Goal: Transaction & Acquisition: Purchase product/service

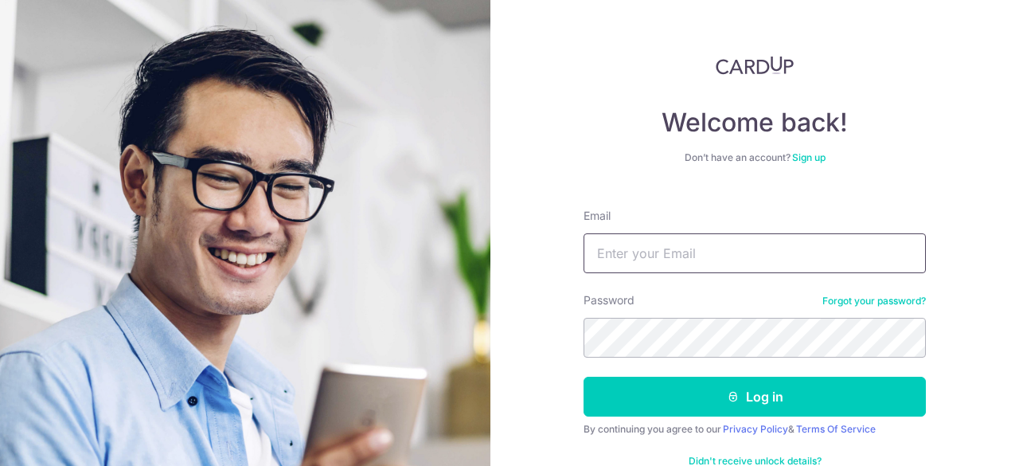
click at [650, 244] on input "Email" at bounding box center [754, 253] width 342 height 40
type input "[EMAIL_ADDRESS][DOMAIN_NAME]"
click at [583, 376] on button "Log in" at bounding box center [754, 396] width 342 height 40
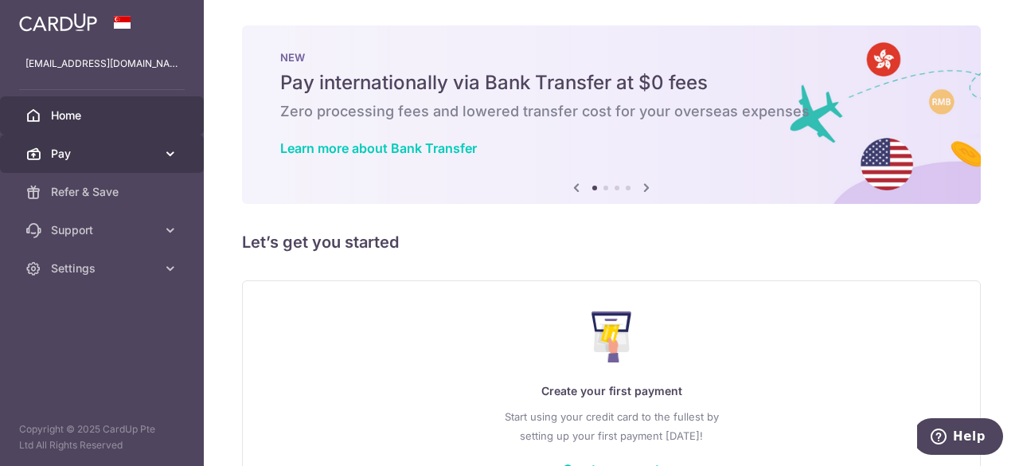
click at [126, 157] on span "Pay" at bounding box center [103, 154] width 105 height 16
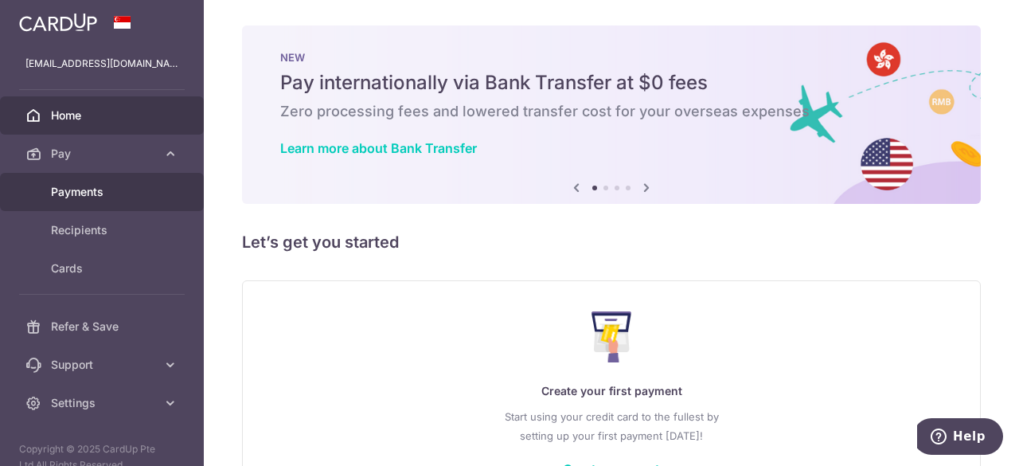
click at [123, 193] on body "christan_yaokun82@hotmail.com Home Pay Payments Recipients Cards Refer & Save S…" at bounding box center [509, 233] width 1019 height 466
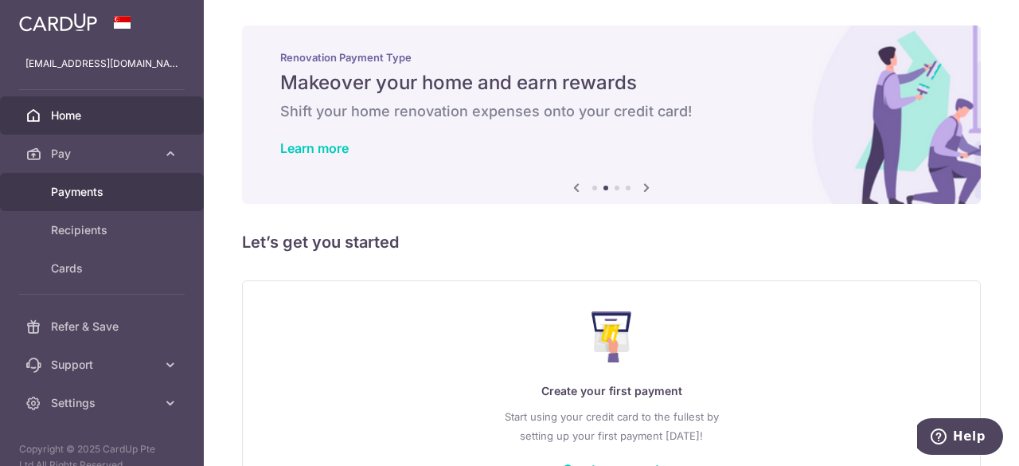
click at [78, 195] on span "Payments" at bounding box center [103, 192] width 105 height 16
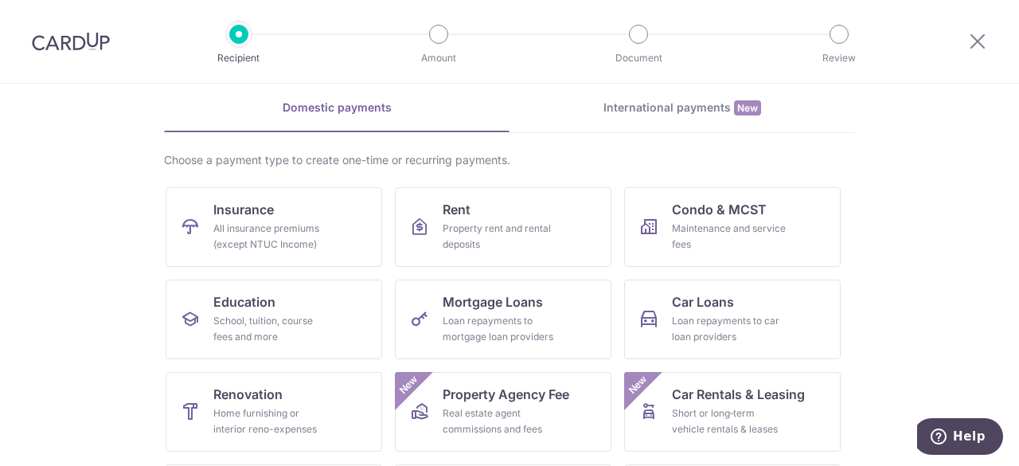
scroll to position [159, 0]
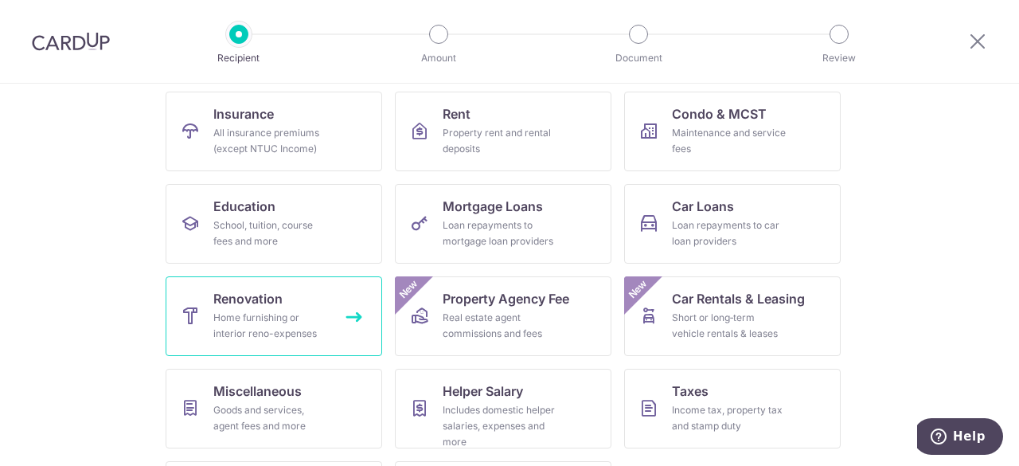
click at [266, 284] on link "Renovation Home furnishing or interior reno-expenses" at bounding box center [274, 316] width 216 height 80
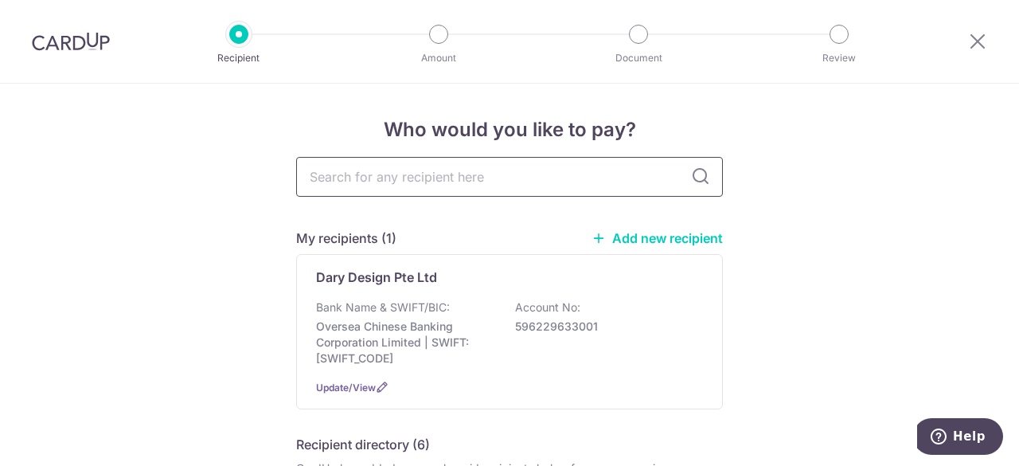
click at [470, 185] on input "text" at bounding box center [509, 177] width 427 height 40
type input "dary design pte ltd"
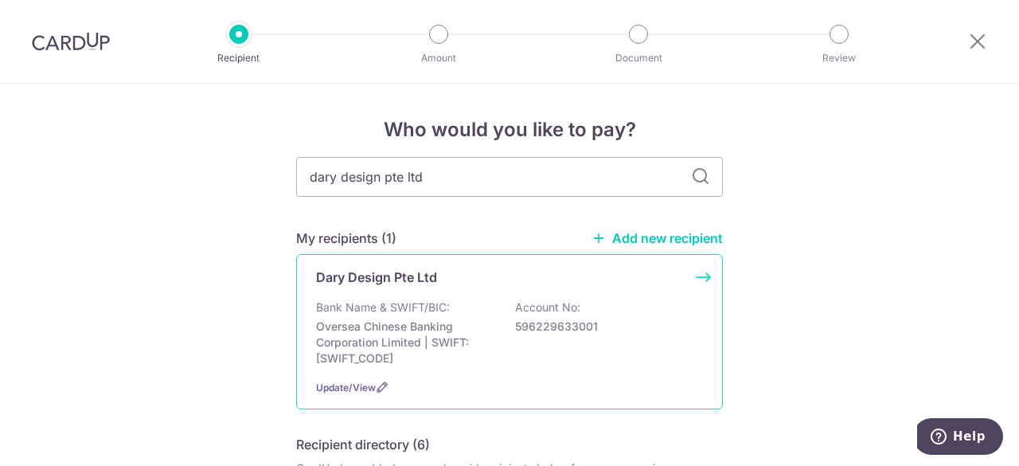
click at [387, 306] on p "Bank Name & SWIFT/BIC:" at bounding box center [383, 307] width 134 height 16
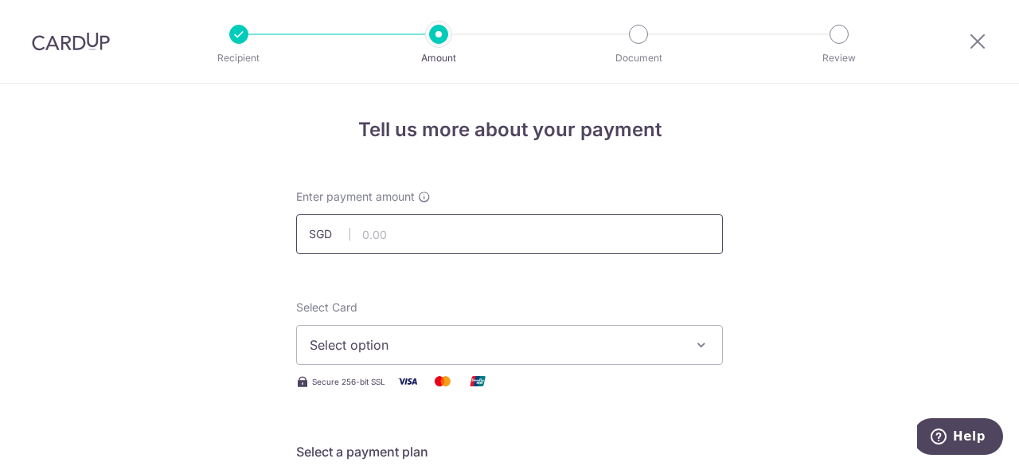
click at [497, 228] on input "text" at bounding box center [509, 234] width 427 height 40
type input "2,134.00"
click at [689, 333] on button "Select option" at bounding box center [509, 345] width 427 height 40
click at [350, 381] on span "Add credit card" at bounding box center [523, 389] width 371 height 16
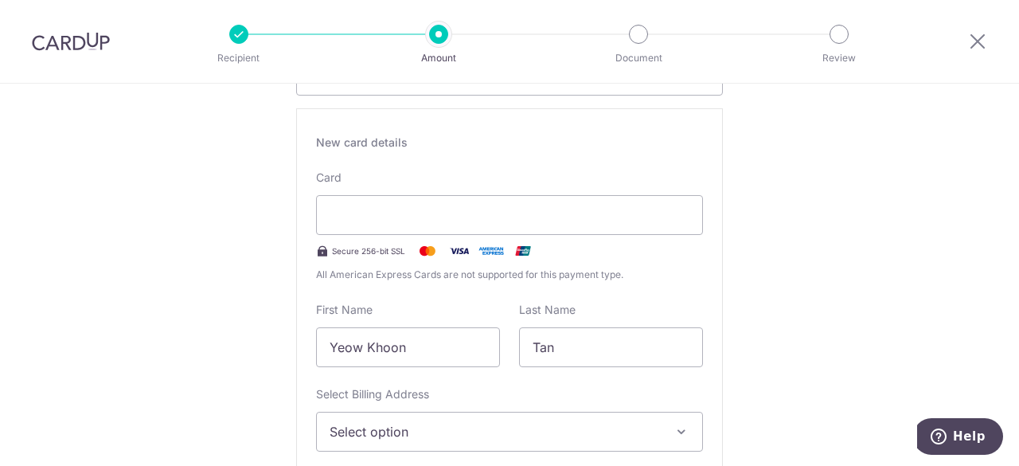
scroll to position [398, 0]
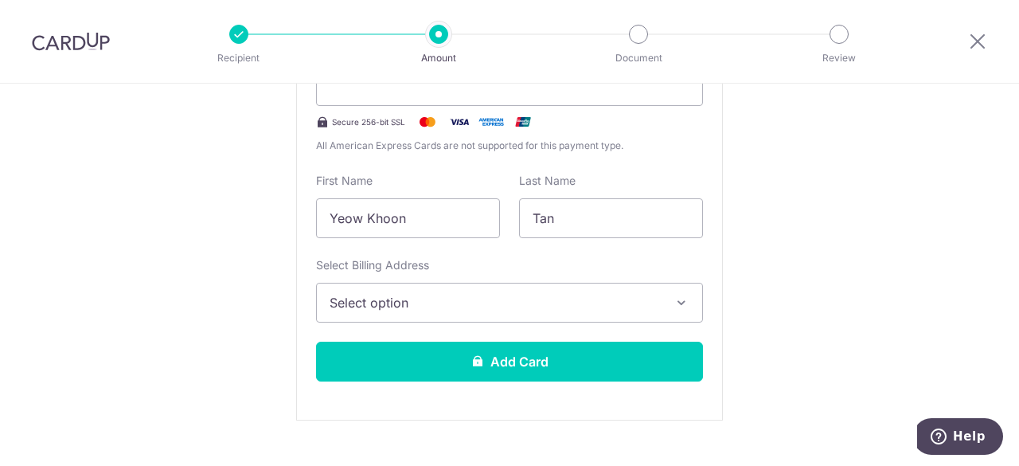
click at [492, 293] on span "Select option" at bounding box center [495, 302] width 331 height 19
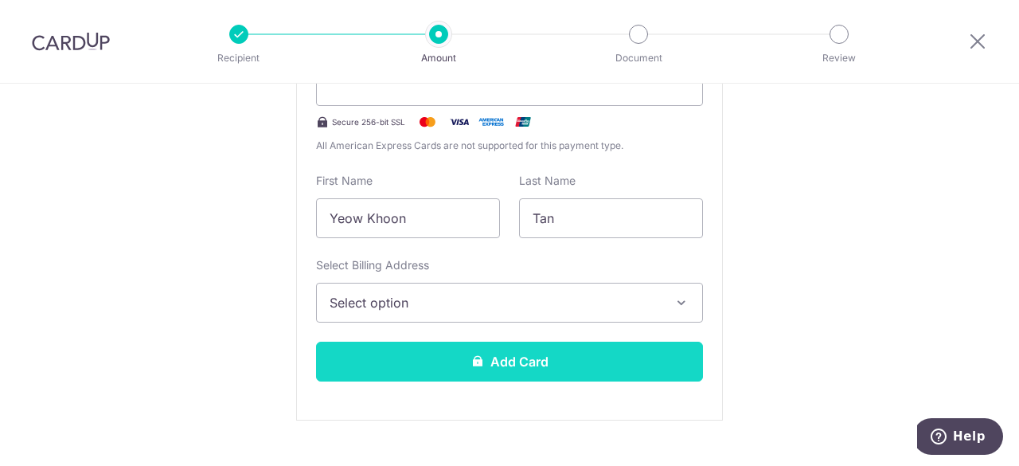
click at [514, 355] on button "Add Card" at bounding box center [509, 361] width 387 height 40
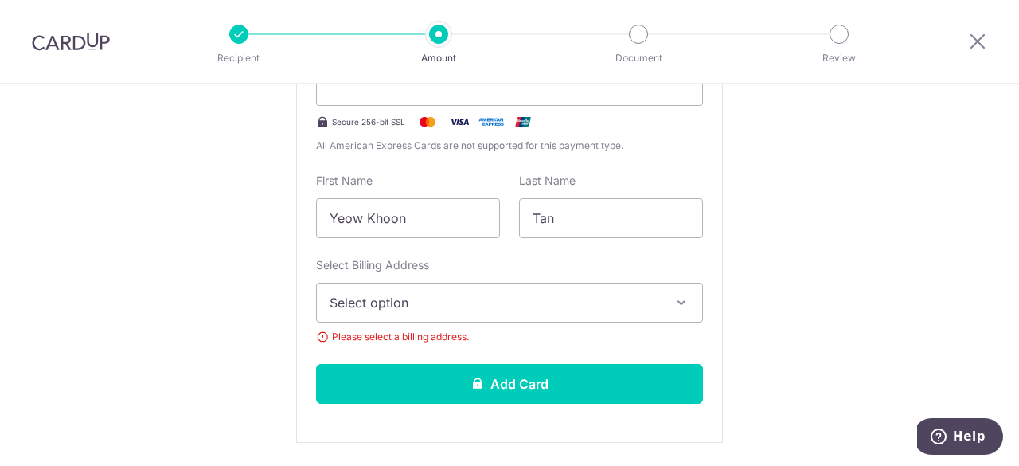
click at [665, 302] on button "Select option" at bounding box center [509, 303] width 387 height 40
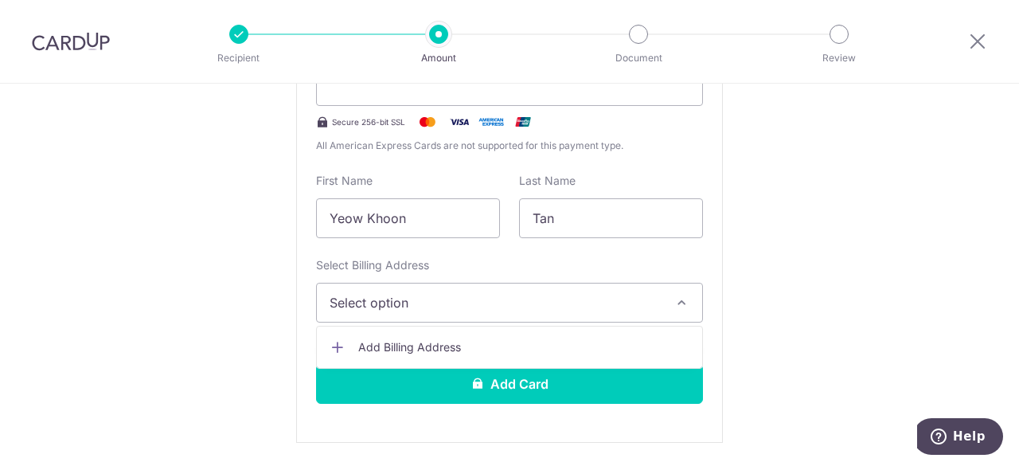
click at [358, 341] on span "Add Billing Address" at bounding box center [523, 347] width 331 height 16
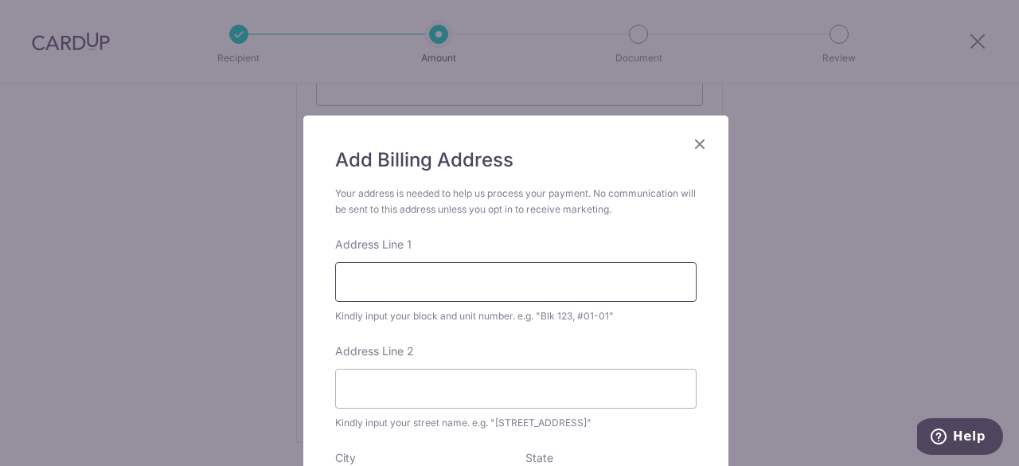
click at [447, 285] on input "Address Line 1" at bounding box center [515, 282] width 361 height 40
click at [528, 275] on input "woodlands Dr50 Blk 893C #0975" at bounding box center [515, 282] width 361 height 40
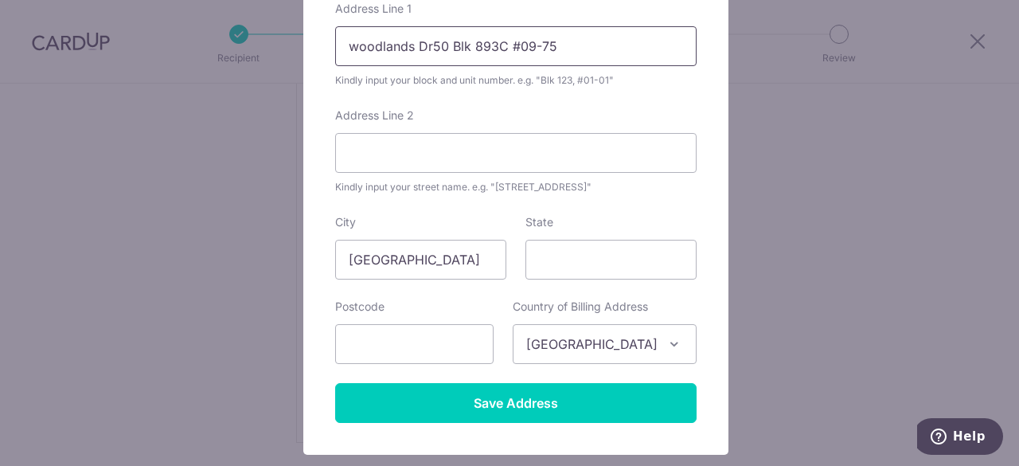
scroll to position [239, 0]
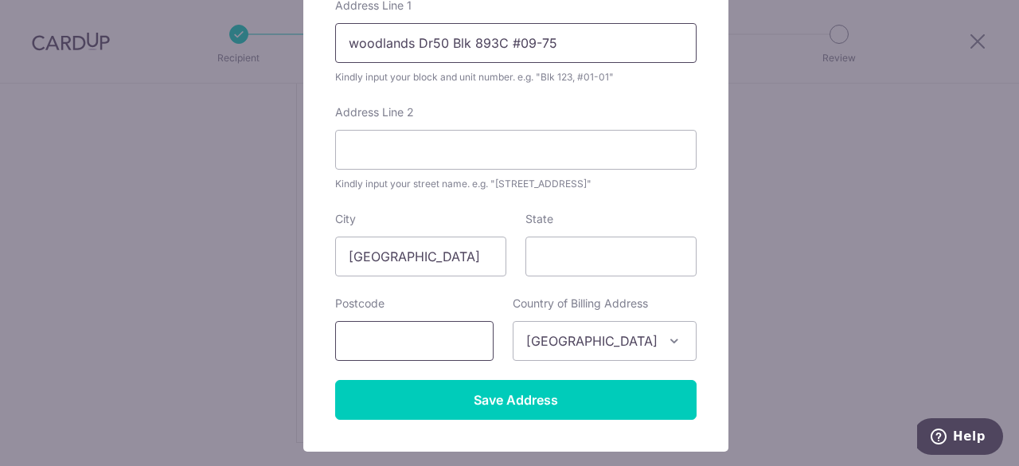
type input "woodlands Dr50 Blk 893C #09-75"
click at [419, 339] on input "text" at bounding box center [414, 341] width 158 height 40
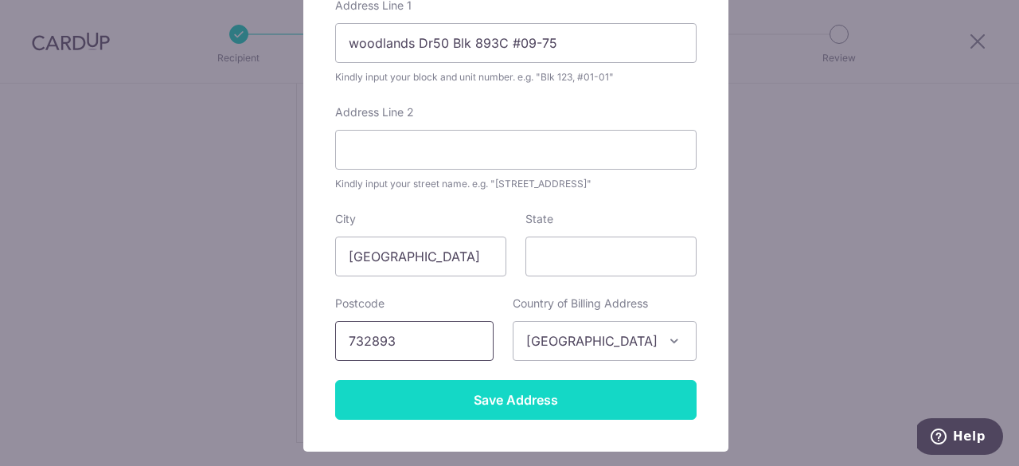
type input "732893"
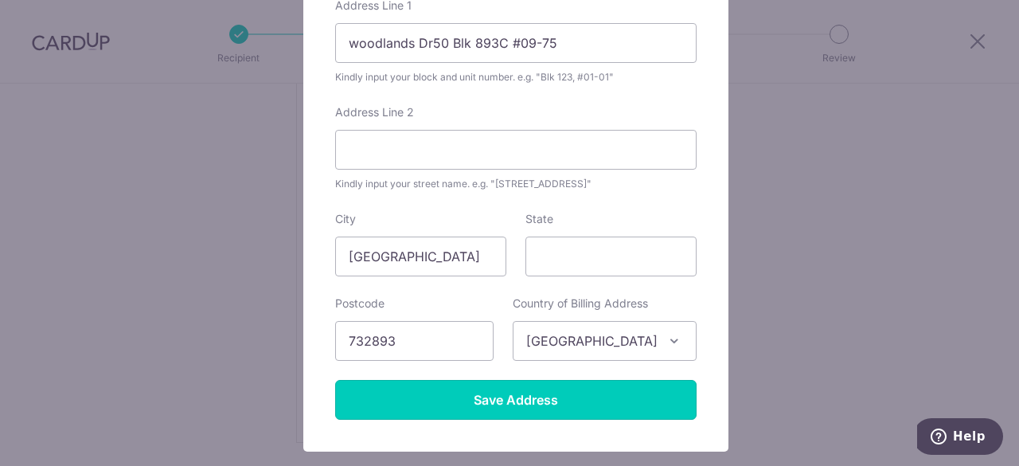
click at [519, 398] on input "Save Address" at bounding box center [515, 400] width 361 height 40
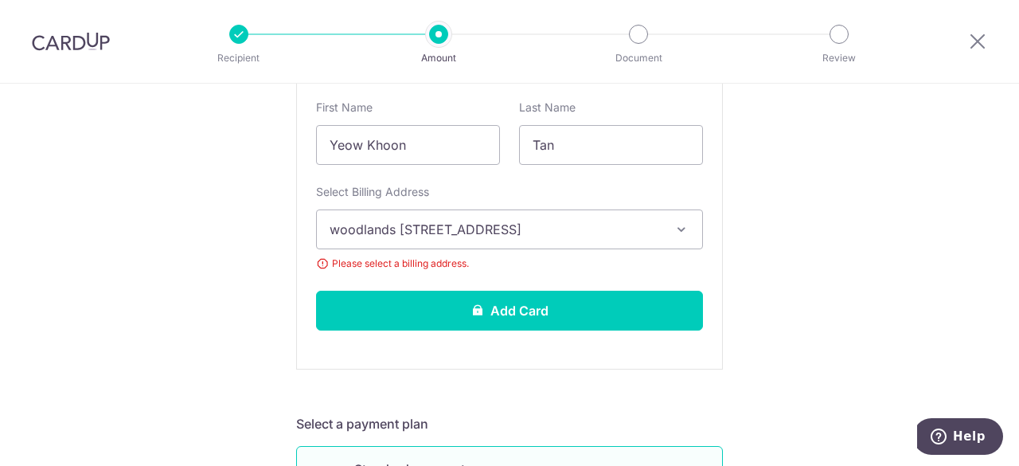
scroll to position [557, 0]
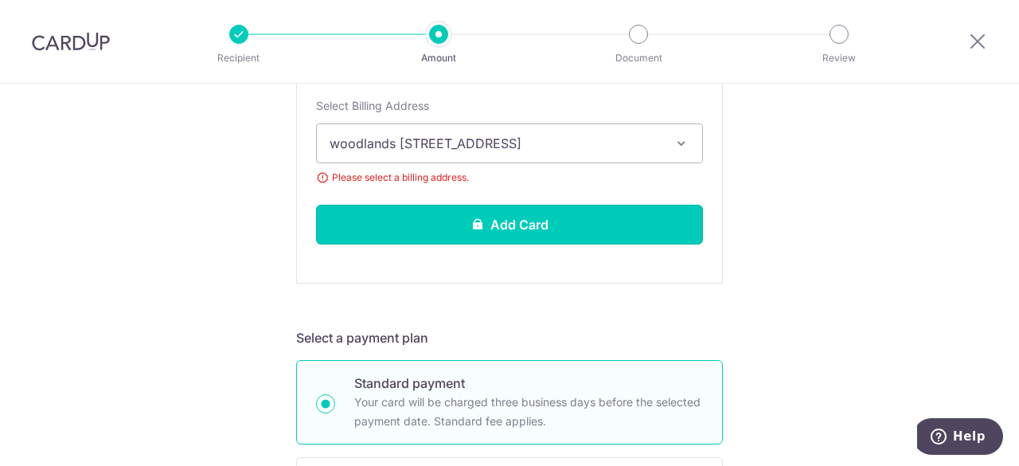
click at [488, 235] on button "Add Card" at bounding box center [509, 225] width 387 height 40
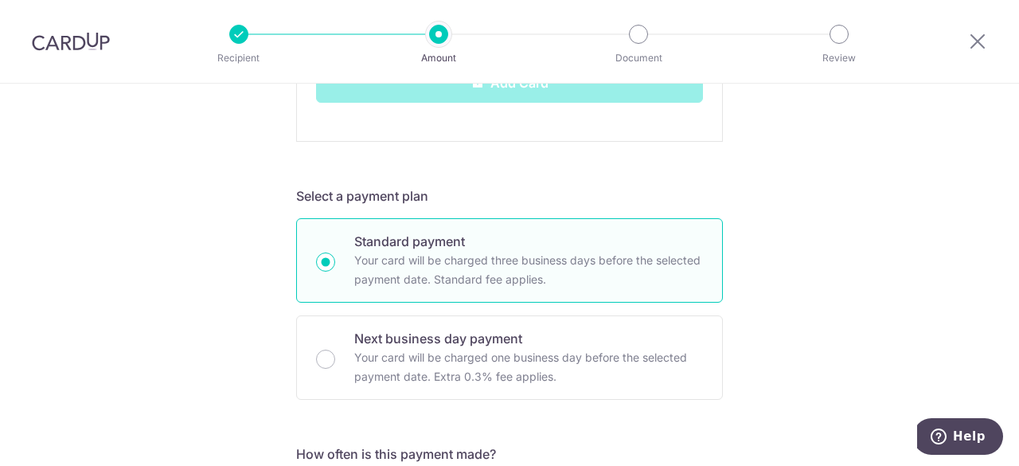
scroll to position [716, 0]
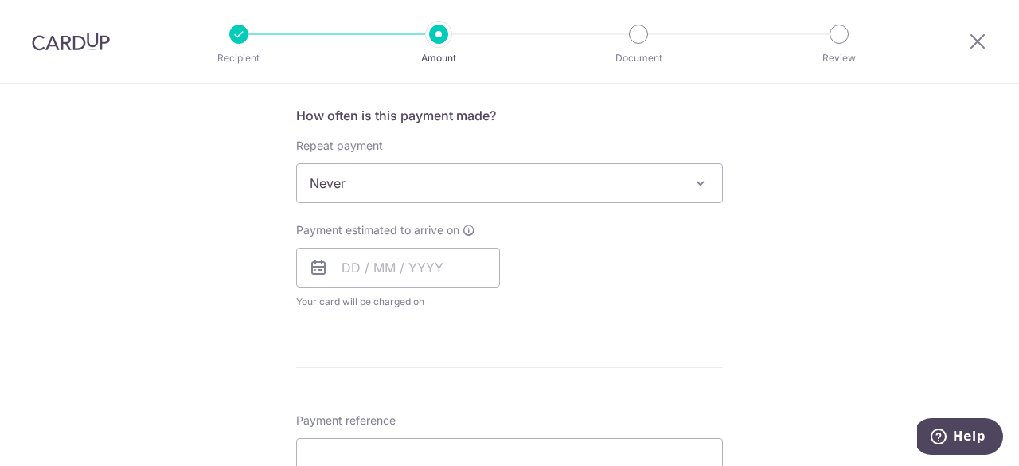
scroll to position [637, 0]
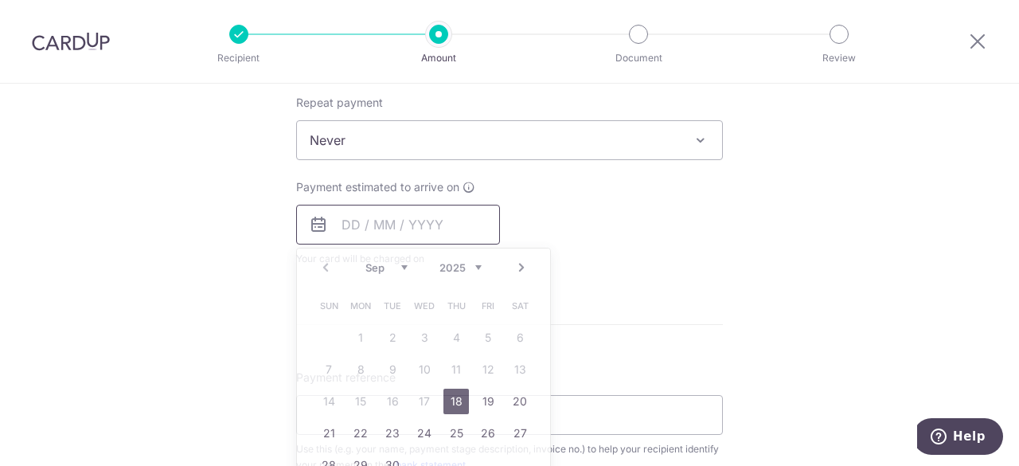
click at [343, 222] on input "text" at bounding box center [398, 225] width 204 height 40
click at [478, 402] on link "19" at bounding box center [487, 400] width 25 height 25
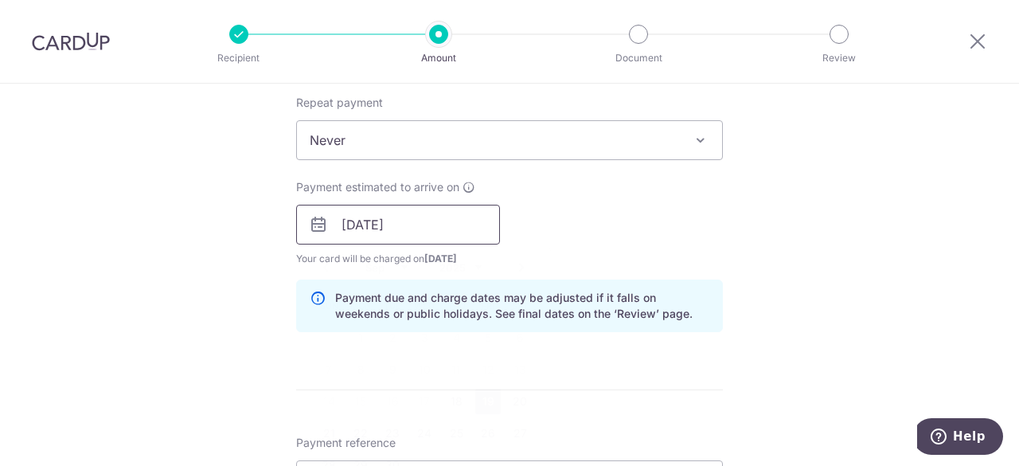
click at [419, 220] on input "19/09/2025" at bounding box center [398, 225] width 204 height 40
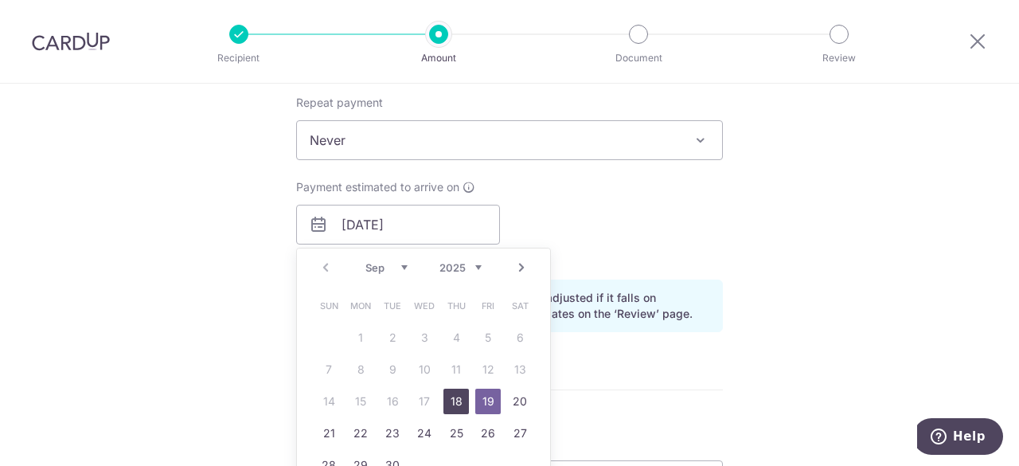
click at [452, 396] on link "18" at bounding box center [455, 400] width 25 height 25
type input "18/09/2025"
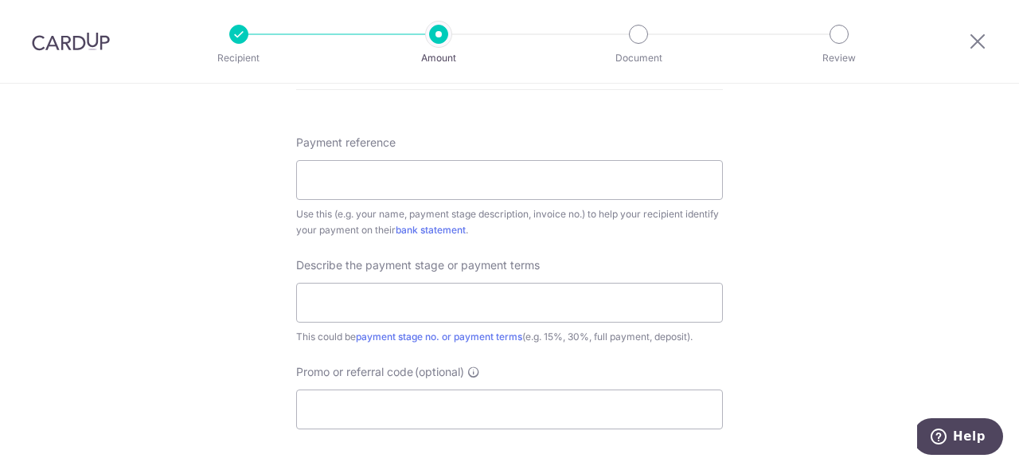
scroll to position [955, 0]
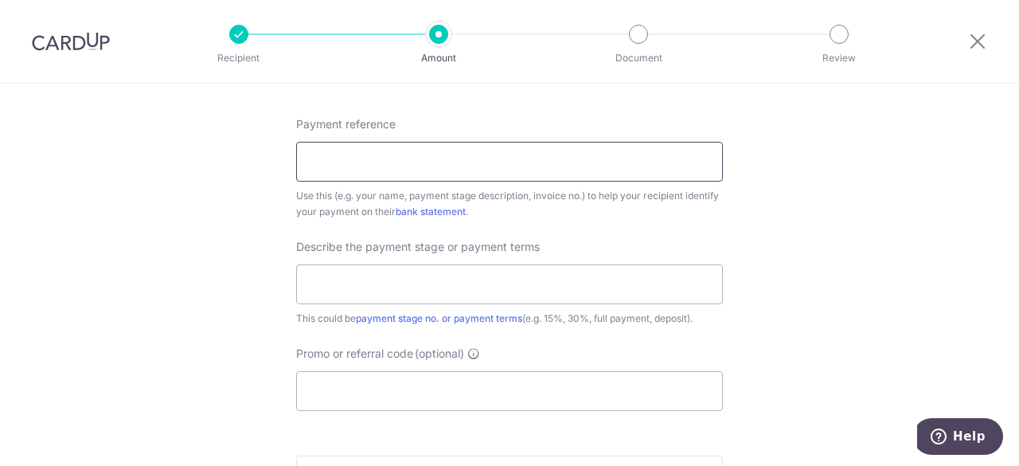
click at [378, 158] on input "Payment reference" at bounding box center [509, 162] width 427 height 40
type input "Chris Tan Yeow Khoon"
click at [422, 291] on input "text" at bounding box center [509, 284] width 427 height 40
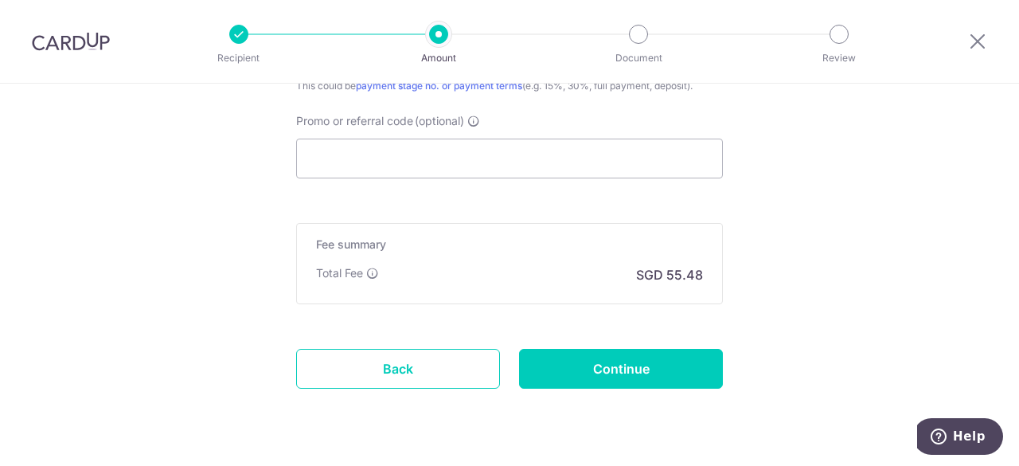
scroll to position [1194, 0]
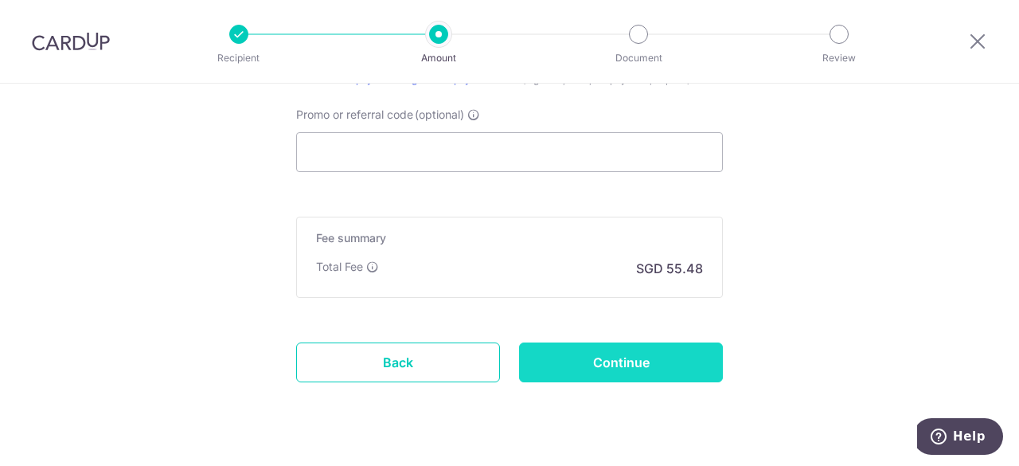
drag, startPoint x: 656, startPoint y: 357, endPoint x: 656, endPoint y: 345, distance: 11.9
click at [653, 356] on input "Continue" at bounding box center [621, 362] width 204 height 40
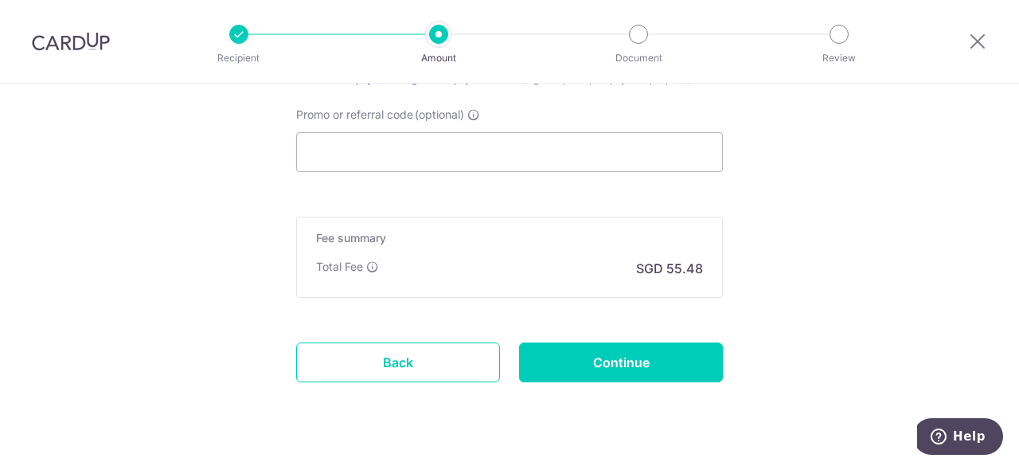
type input "Create Schedule"
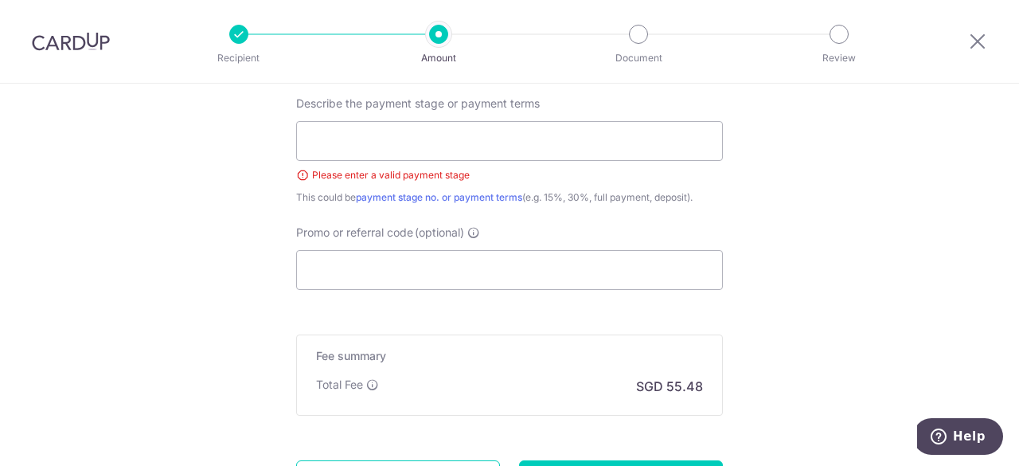
scroll to position [941, 0]
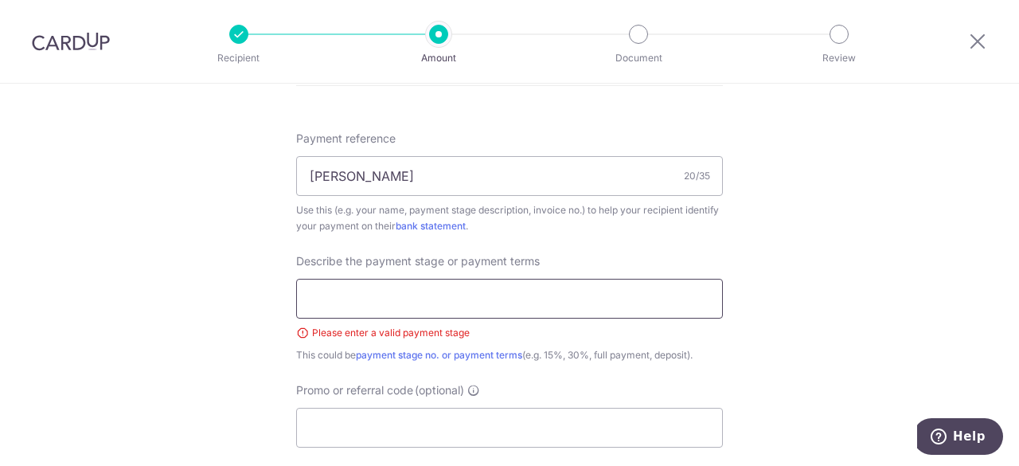
click at [450, 294] on input "text" at bounding box center [509, 299] width 427 height 40
click at [486, 353] on link "payment stage no. or payment terms" at bounding box center [439, 355] width 166 height 12
click at [457, 297] on input "text" at bounding box center [509, 299] width 427 height 40
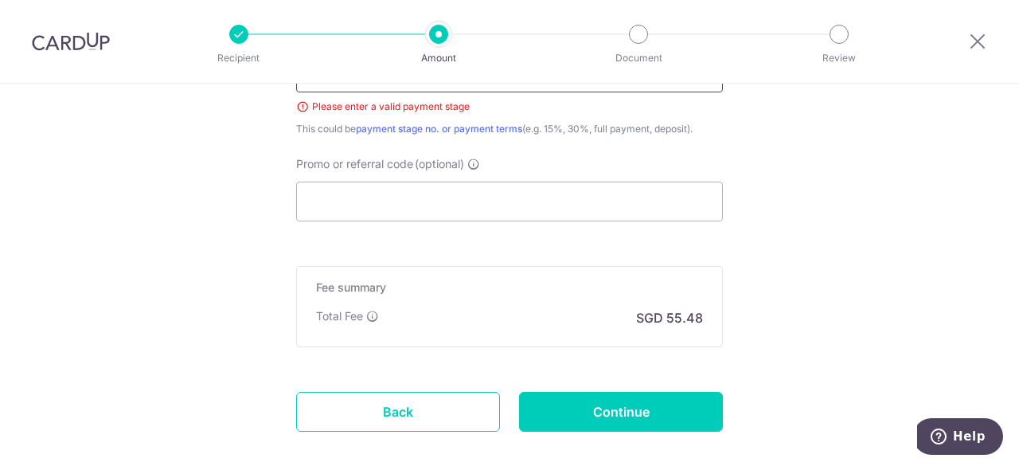
scroll to position [1248, 0]
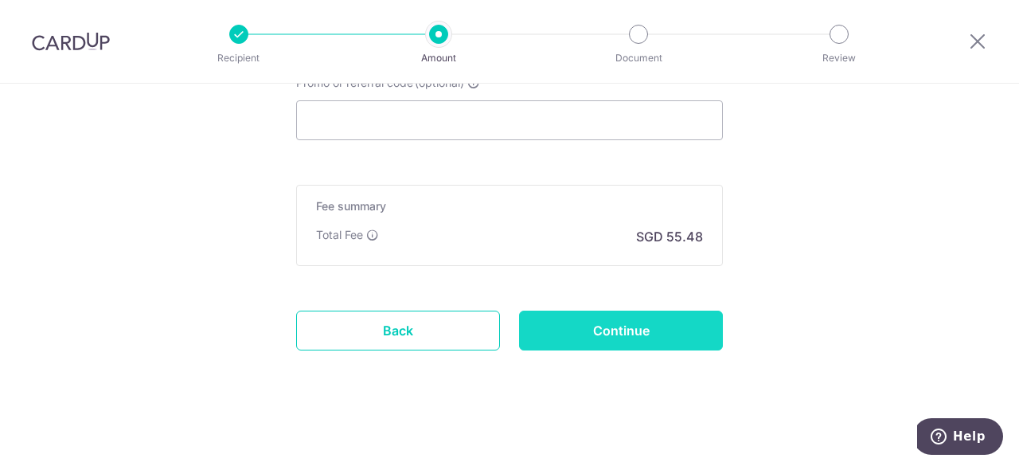
type input "end of pharse"
click at [622, 311] on input "Continue" at bounding box center [621, 330] width 204 height 40
type input "Create Schedule"
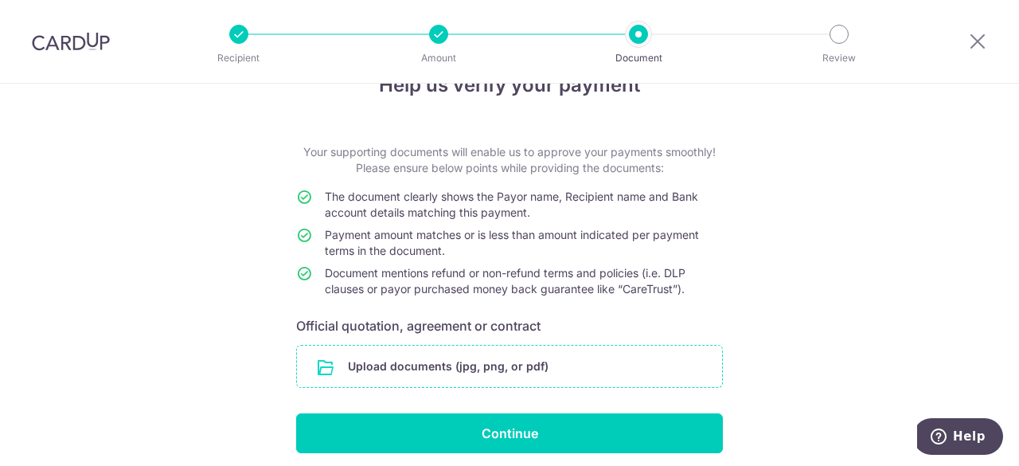
scroll to position [105, 0]
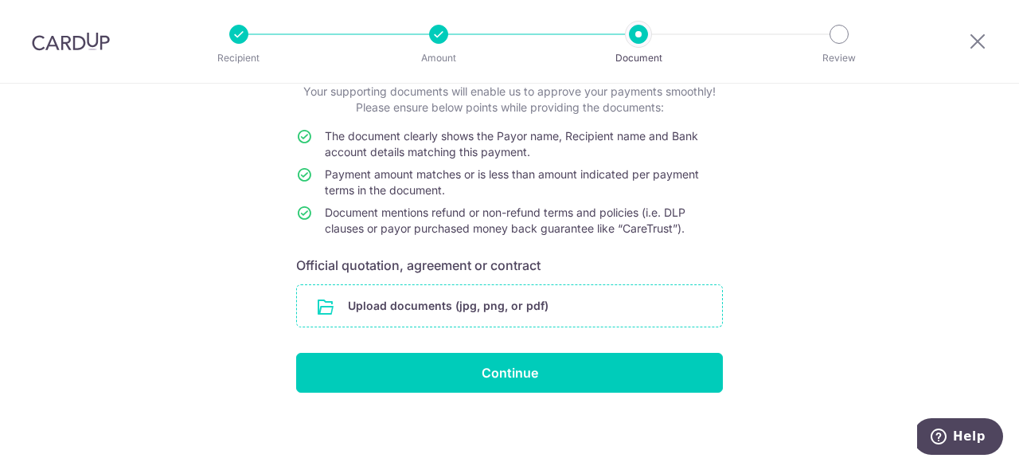
click at [387, 301] on input "file" at bounding box center [509, 305] width 425 height 41
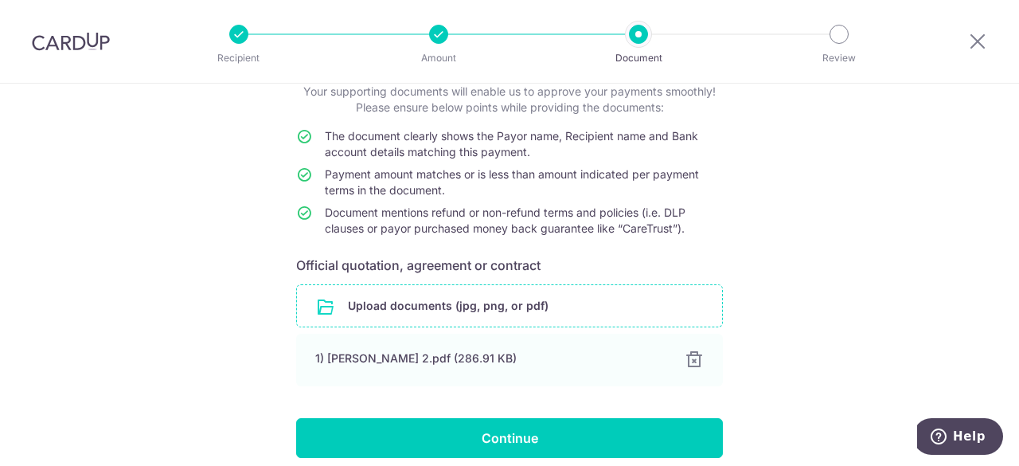
click at [446, 306] on input "file" at bounding box center [509, 305] width 425 height 41
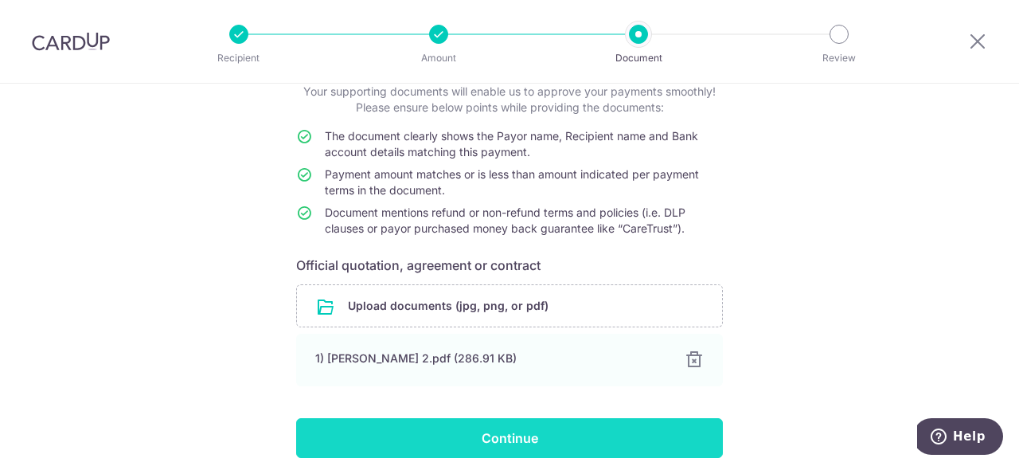
click at [533, 434] on input "Continue" at bounding box center [509, 438] width 427 height 40
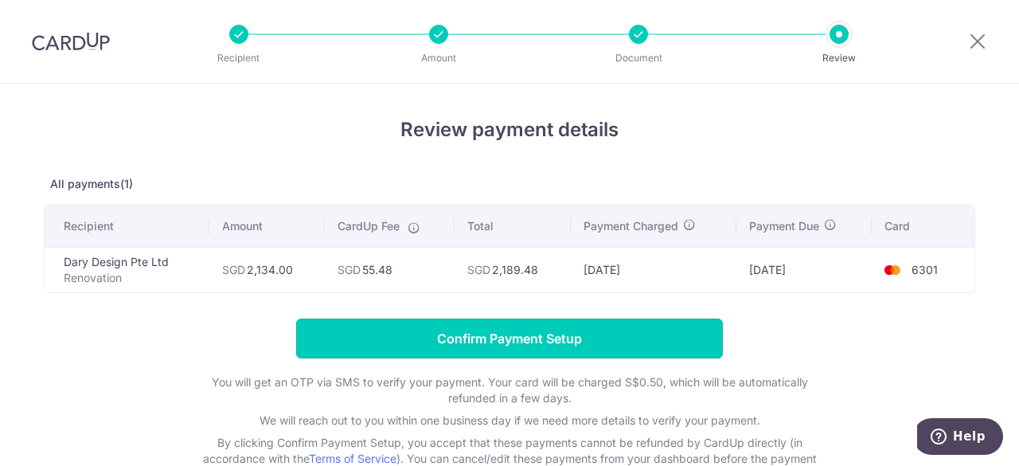
click at [594, 341] on input "Confirm Payment Setup" at bounding box center [509, 338] width 427 height 40
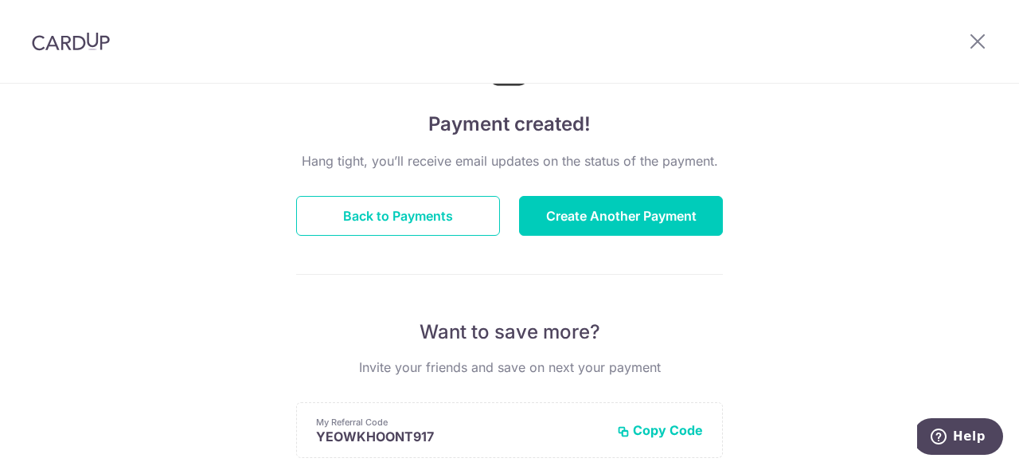
scroll to position [318, 0]
